Goal: Task Accomplishment & Management: Manage account settings

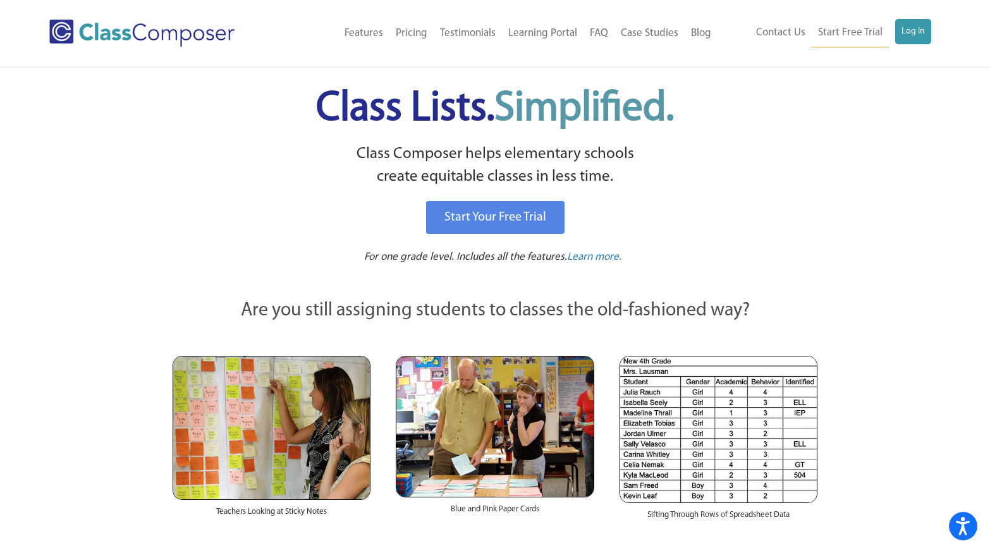
click at [894, 30] on ul "Contact Us Start Free Trial Log In" at bounding box center [841, 33] width 182 height 28
click at [923, 32] on link "Log In" at bounding box center [914, 31] width 36 height 25
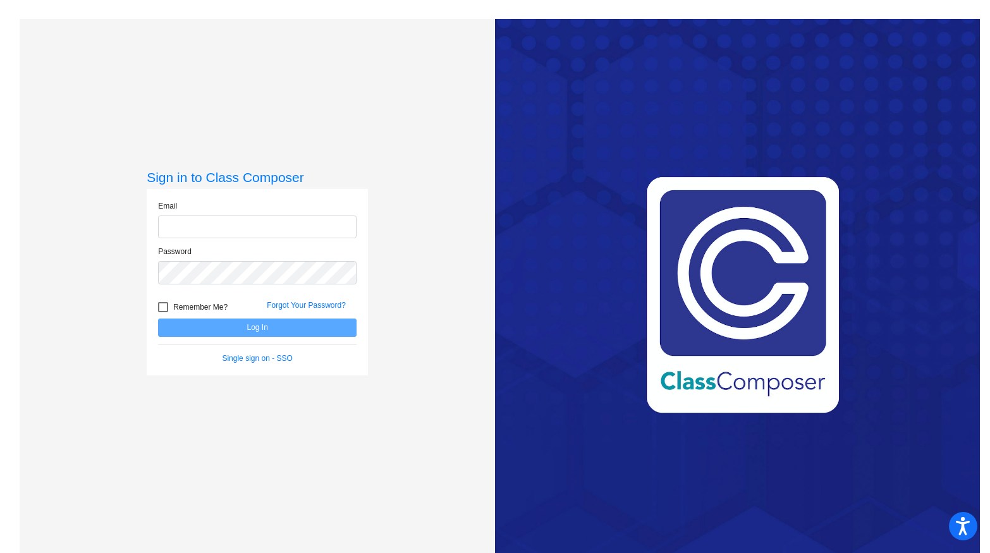
type input "[EMAIL_ADDRESS][DOMAIN_NAME]"
click at [350, 323] on button "Log In" at bounding box center [257, 328] width 199 height 18
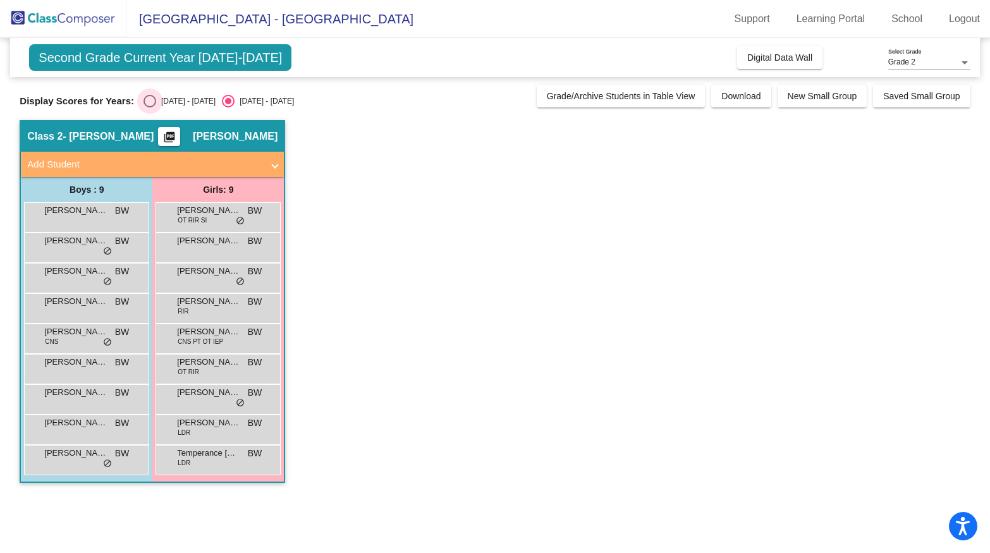
click at [144, 106] on div "Select an option" at bounding box center [150, 101] width 13 height 13
click at [149, 108] on input "[DATE] - [DATE]" at bounding box center [149, 108] width 1 height 1
radio input "true"
